Goal: Navigation & Orientation: Go to known website

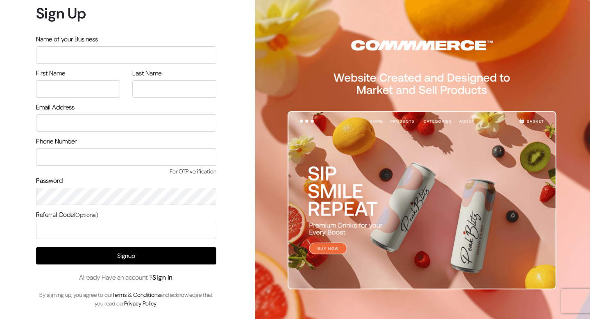
type input "demo@outdocart.in"
click at [157, 274] on link "Sign In" at bounding box center [162, 277] width 20 height 9
click at [165, 276] on link "Sign In" at bounding box center [162, 277] width 20 height 9
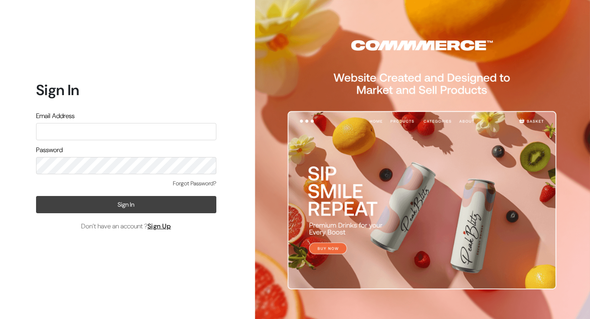
type input "[EMAIL_ADDRESS][DOMAIN_NAME]"
click at [139, 206] on button "Sign In" at bounding box center [126, 204] width 180 height 17
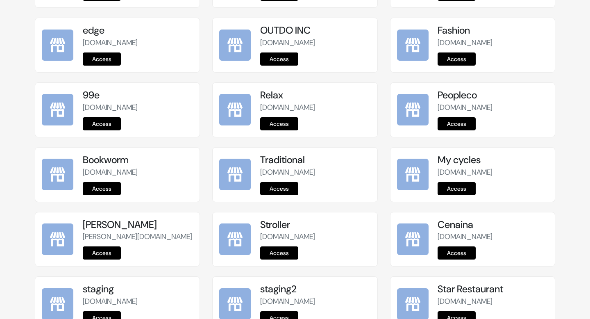
scroll to position [365, 0]
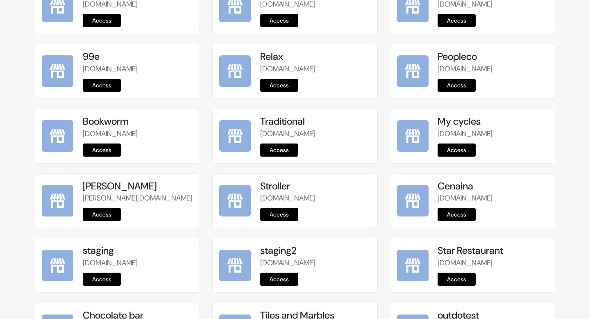
click at [273, 281] on link "Access" at bounding box center [279, 278] width 38 height 13
